Goal: Transaction & Acquisition: Purchase product/service

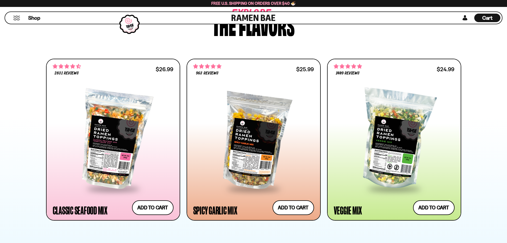
scroll to position [284, 0]
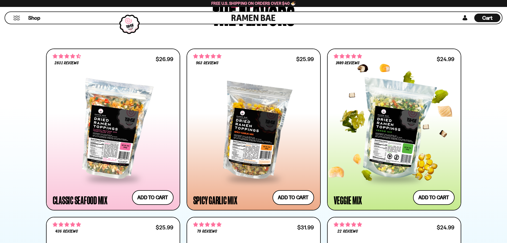
click at [384, 124] on div at bounding box center [394, 129] width 121 height 97
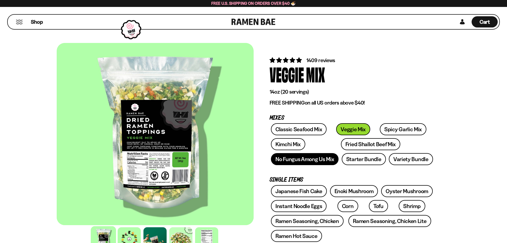
click at [321, 161] on link "No Fungus Among Us Mix" at bounding box center [305, 159] width 68 height 12
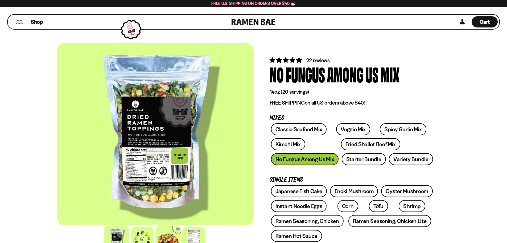
click at [174, 233] on div at bounding box center [168, 238] width 25 height 25
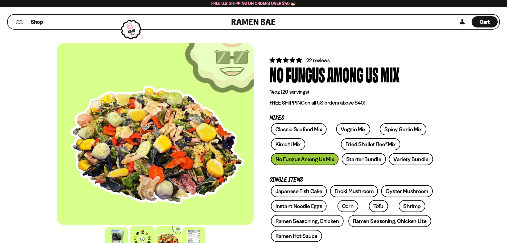
click at [144, 232] on div at bounding box center [142, 238] width 25 height 25
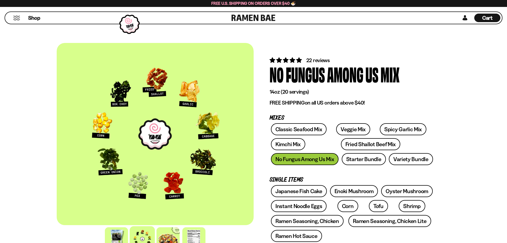
scroll to position [71, 0]
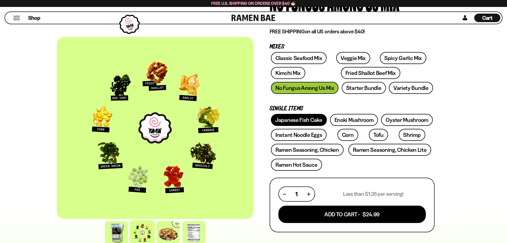
click at [287, 117] on link "Japanese Fish Cake" at bounding box center [299, 120] width 56 height 12
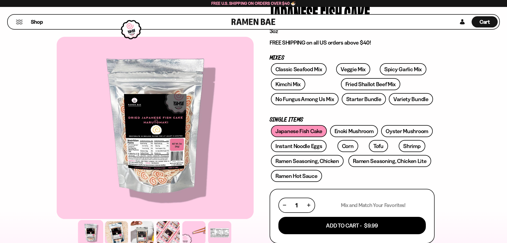
scroll to position [71, 0]
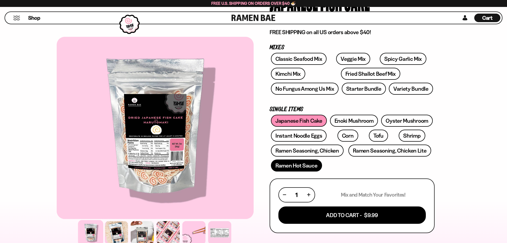
click at [292, 168] on link "Ramen Hot Sauce" at bounding box center [296, 165] width 51 height 12
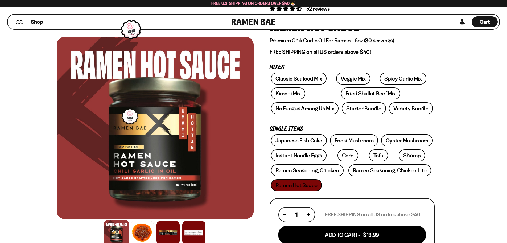
scroll to position [71, 0]
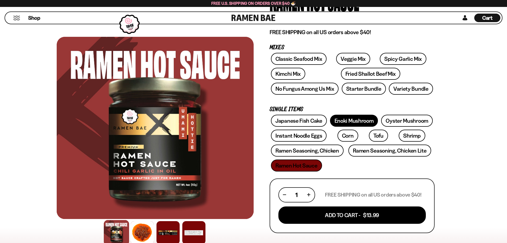
click at [350, 120] on link "Enoki Mushroom" at bounding box center [354, 121] width 48 height 12
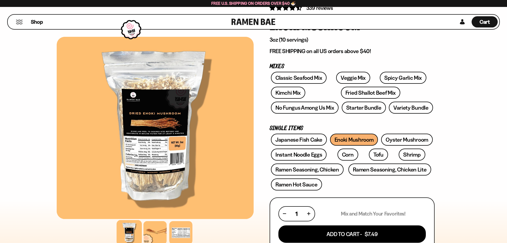
scroll to position [71, 0]
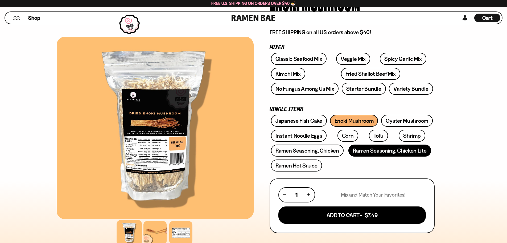
click at [426, 147] on link "Ramen Seasoning, Chicken Lite" at bounding box center [390, 150] width 83 height 12
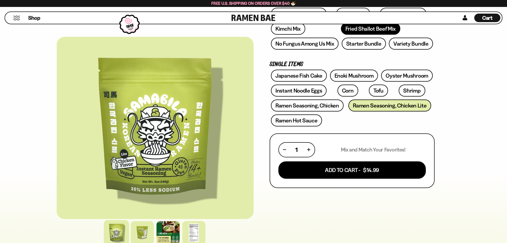
scroll to position [142, 0]
